Goal: Check status: Check status

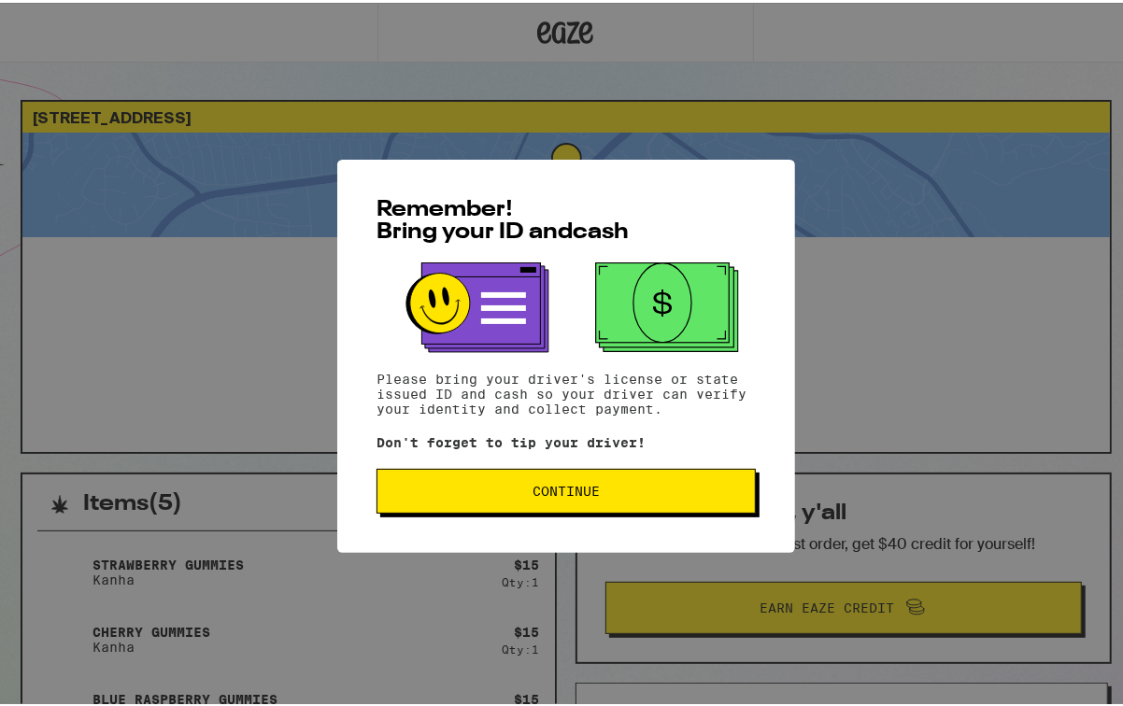
click at [641, 478] on button "Continue" at bounding box center [565, 488] width 379 height 45
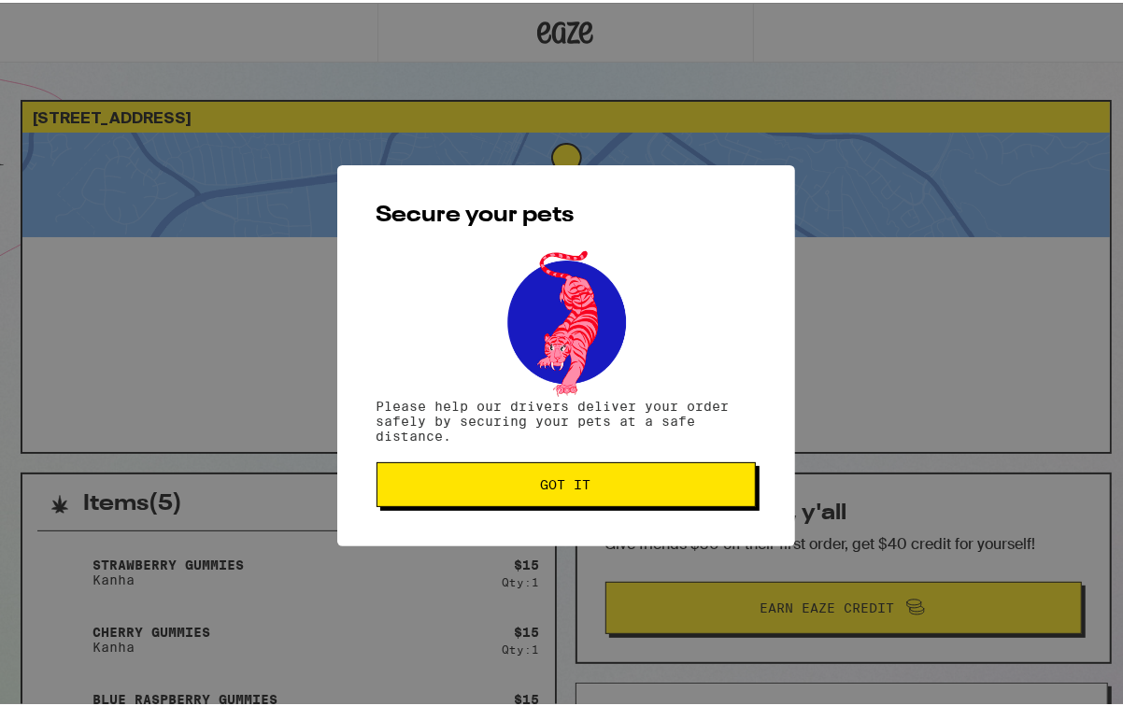
click at [641, 478] on span "Got it" at bounding box center [565, 481] width 347 height 13
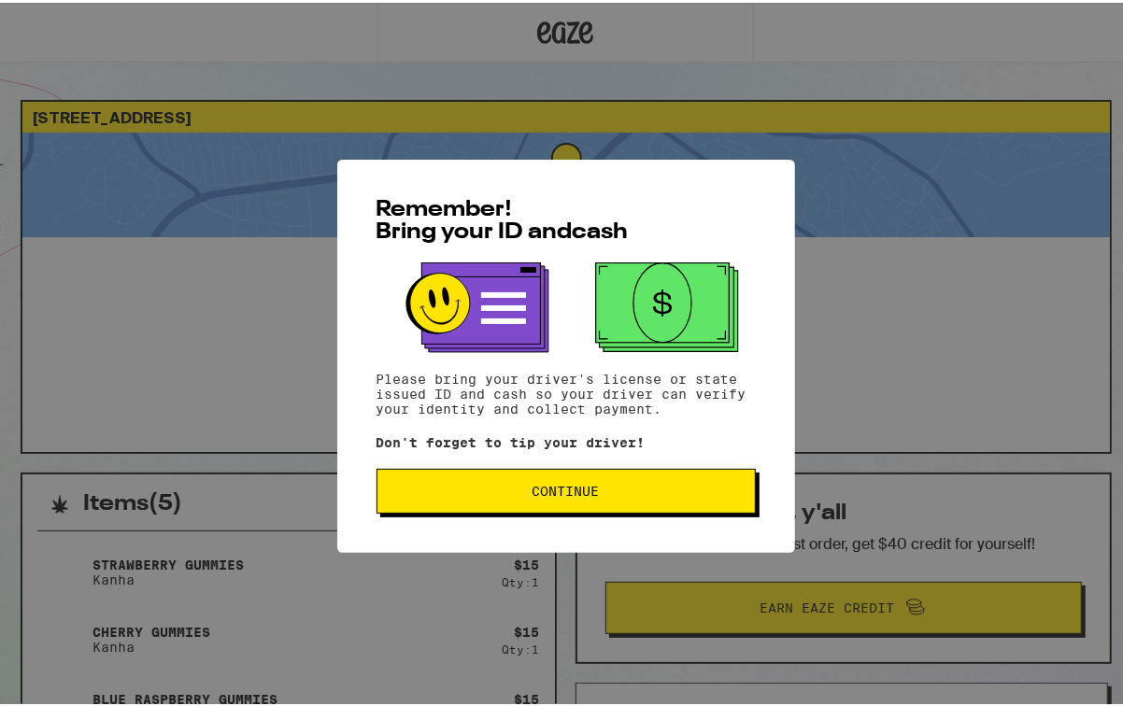
click at [615, 486] on span "Continue" at bounding box center [565, 488] width 347 height 13
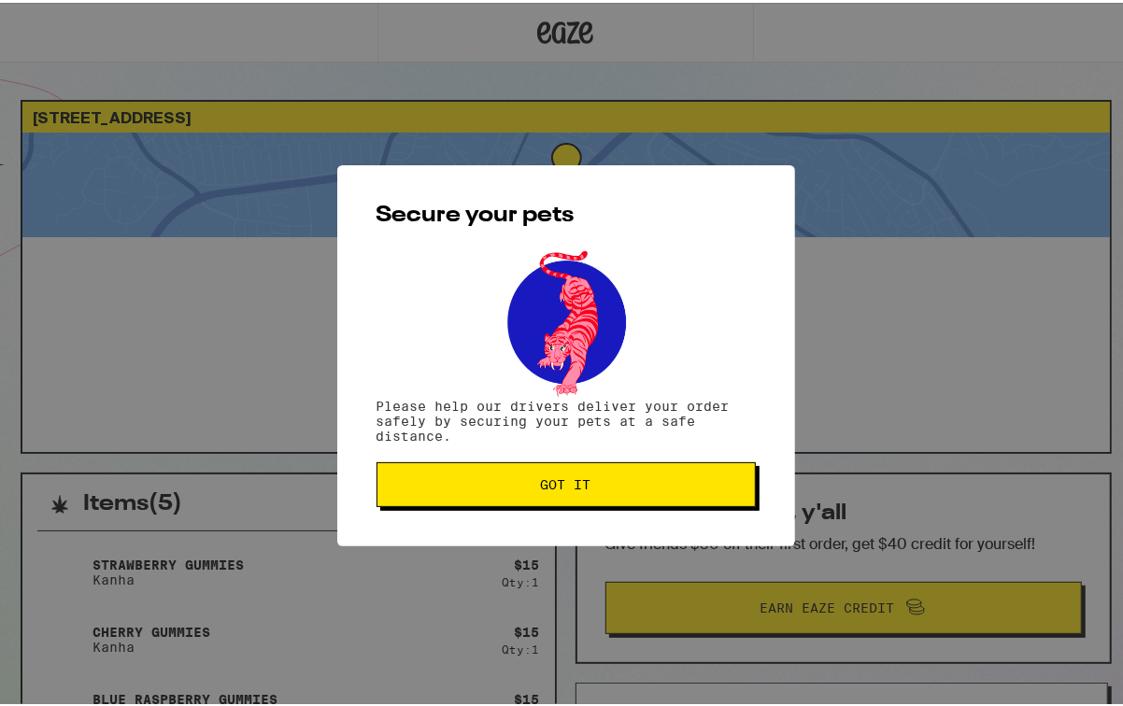
click at [615, 486] on span "Got it" at bounding box center [565, 481] width 347 height 13
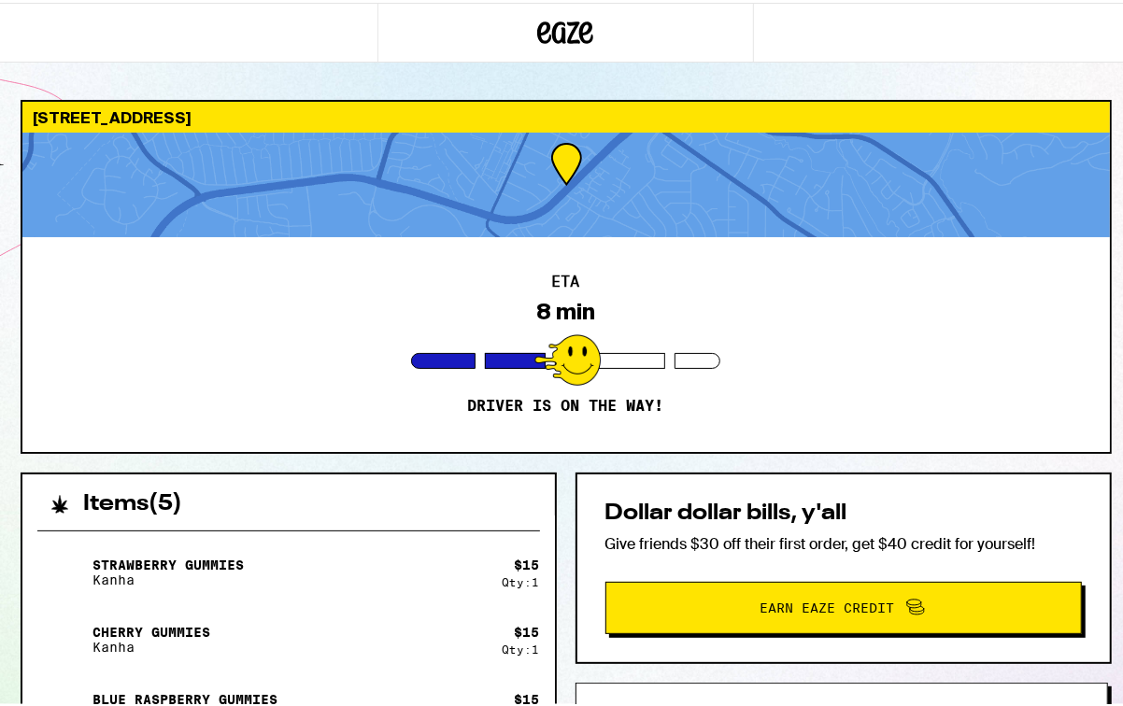
click at [585, 293] on div "ETA 8 min Driver is on the way!" at bounding box center [565, 341] width 1087 height 215
click at [575, 189] on div at bounding box center [565, 182] width 1087 height 105
click at [828, 351] on div "ETA 8 min Driver is on the way!" at bounding box center [565, 341] width 1087 height 215
drag, startPoint x: 827, startPoint y: 349, endPoint x: 819, endPoint y: 337, distance: 14.3
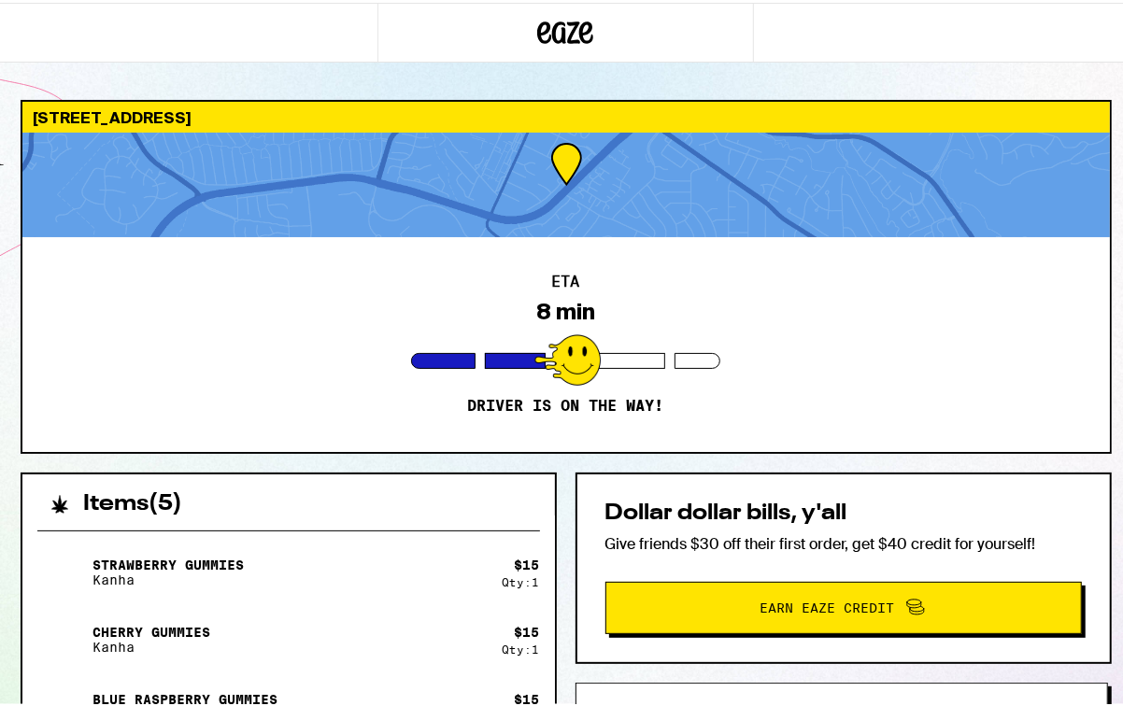
click at [824, 346] on div "ETA 8 min Driver is on the way!" at bounding box center [565, 341] width 1087 height 215
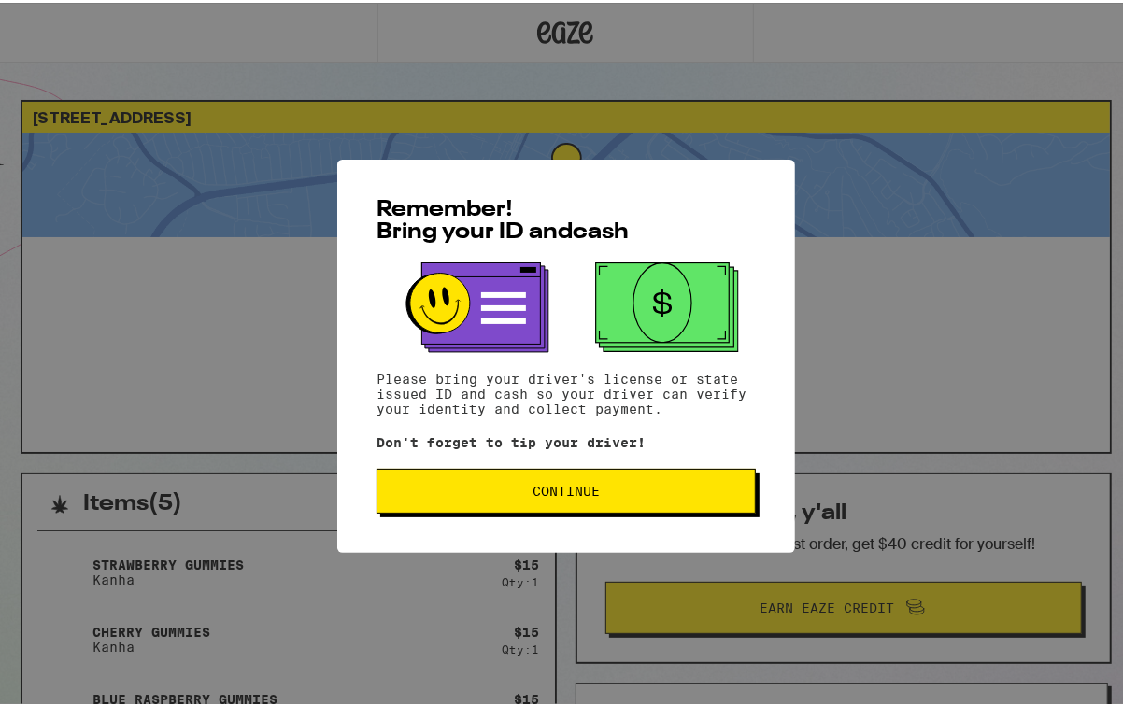
click at [521, 480] on button "Continue" at bounding box center [565, 488] width 379 height 45
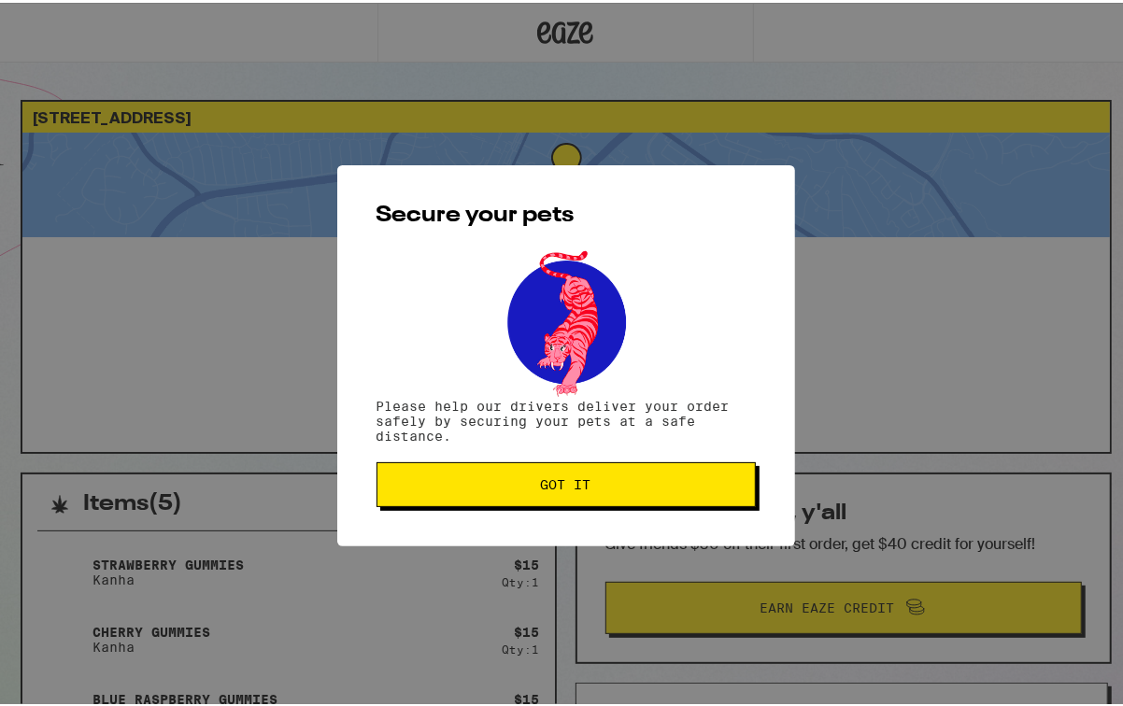
click at [528, 483] on span "Got it" at bounding box center [565, 481] width 347 height 13
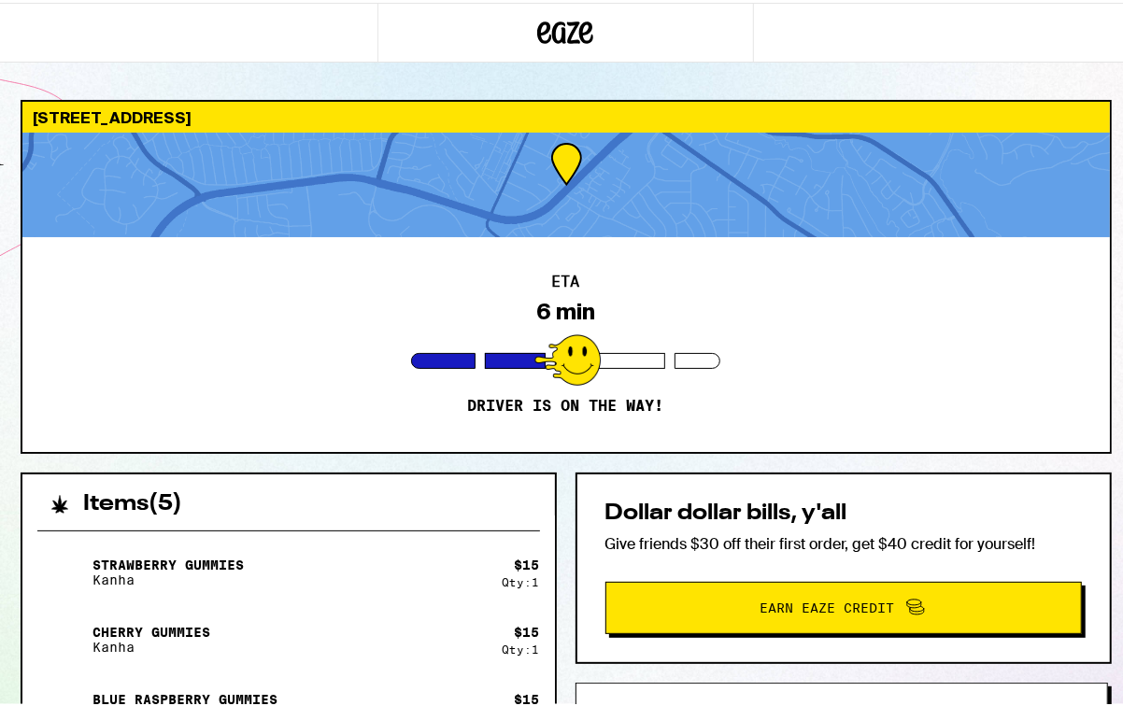
click at [615, 203] on div at bounding box center [565, 182] width 1087 height 105
click at [563, 195] on div at bounding box center [565, 182] width 1087 height 105
click at [563, 191] on div at bounding box center [565, 182] width 1087 height 105
click at [503, 148] on div at bounding box center [565, 182] width 1087 height 105
click at [454, 123] on div "[STREET_ADDRESS]" at bounding box center [565, 114] width 1087 height 31
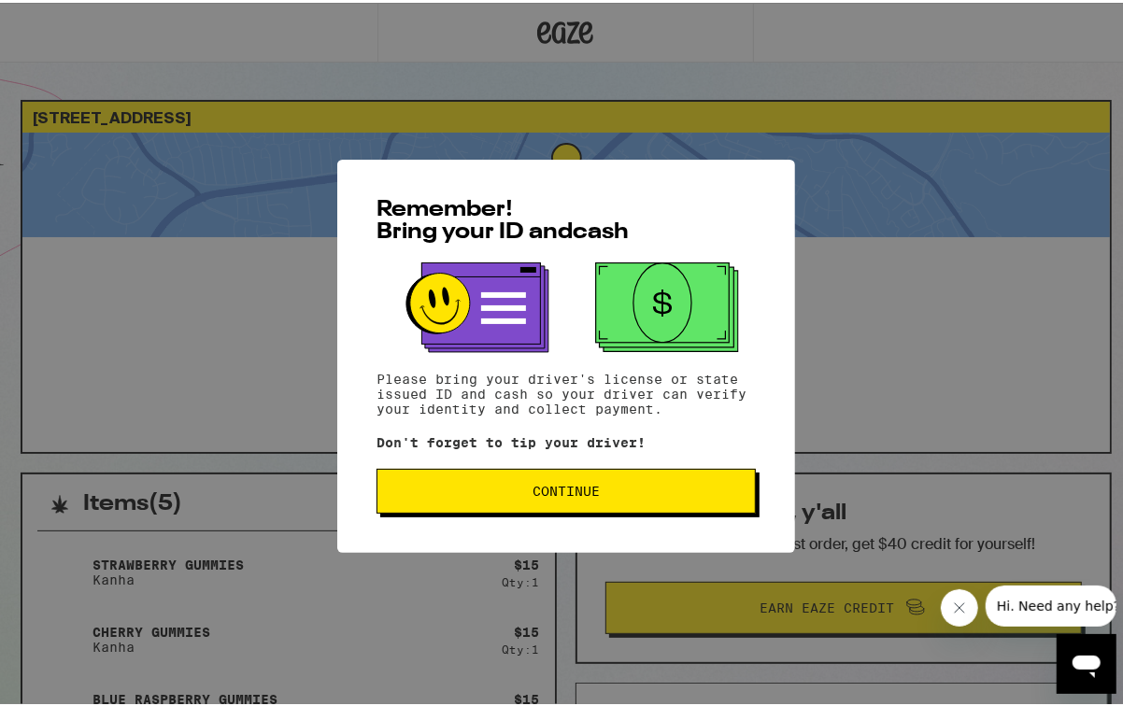
click at [513, 502] on button "Continue" at bounding box center [565, 488] width 379 height 45
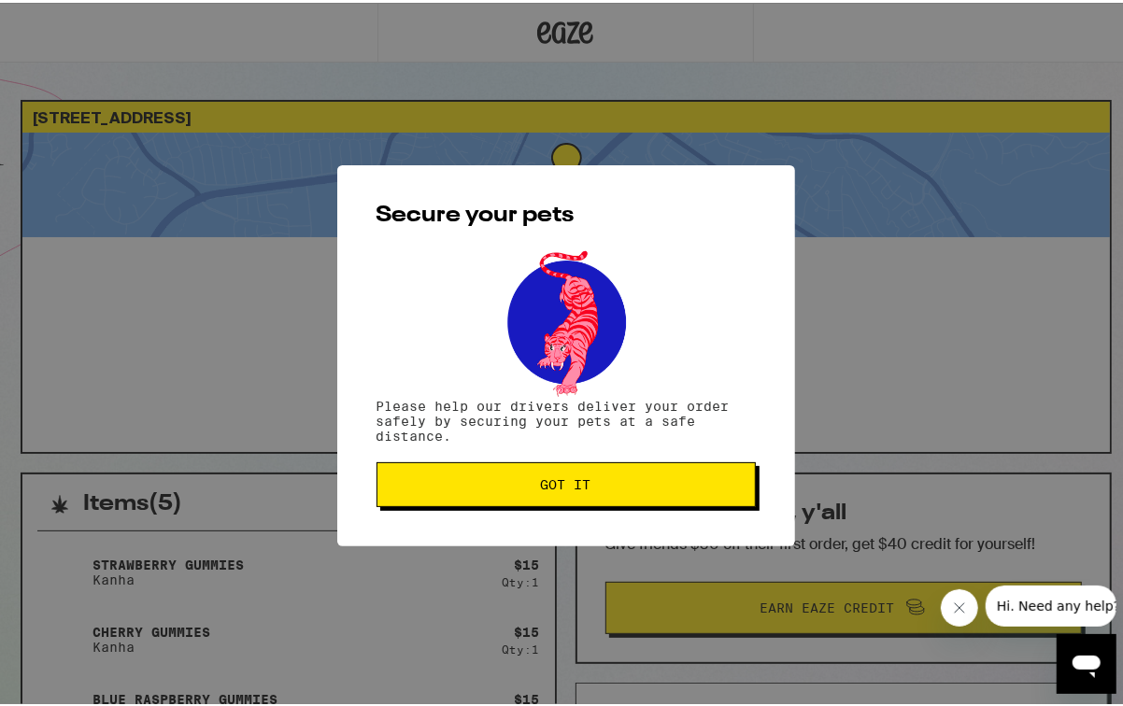
click at [513, 502] on button "Got it" at bounding box center [565, 482] width 379 height 45
